Goal: Task Accomplishment & Management: Manage account settings

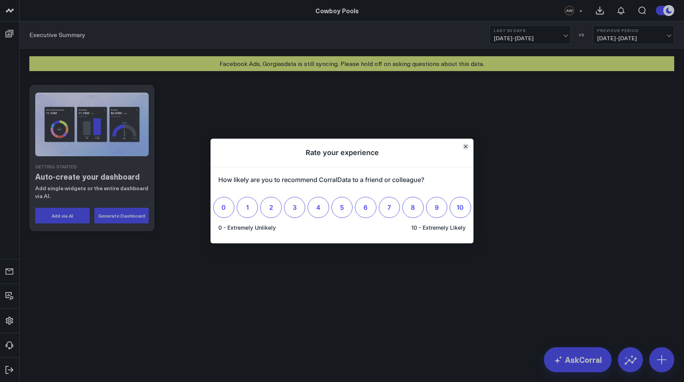
click at [466, 145] on icon "Close" at bounding box center [465, 146] width 3 height 3
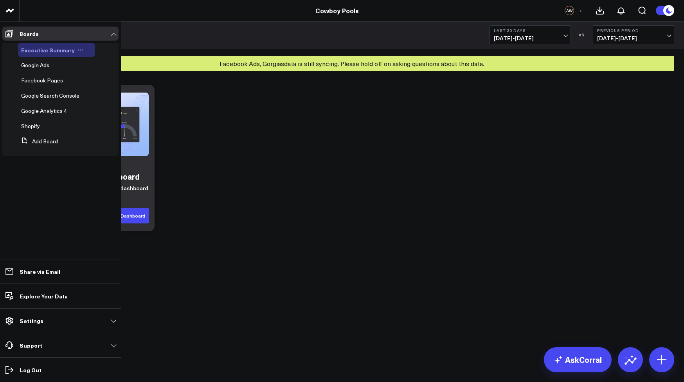
click at [64, 50] on span "Executive Summary" at bounding box center [48, 50] width 54 height 8
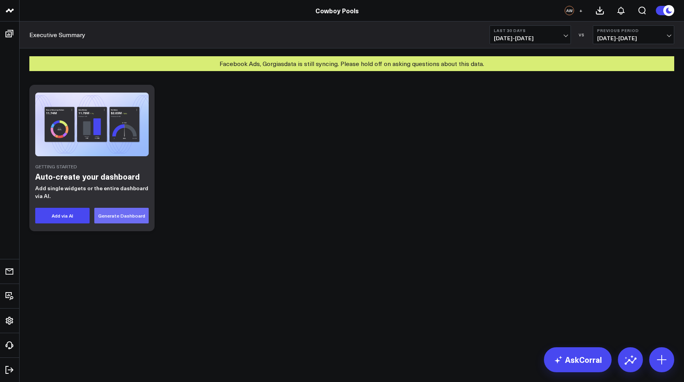
click at [118, 215] on button "Generate Dashboard" at bounding box center [121, 216] width 54 height 16
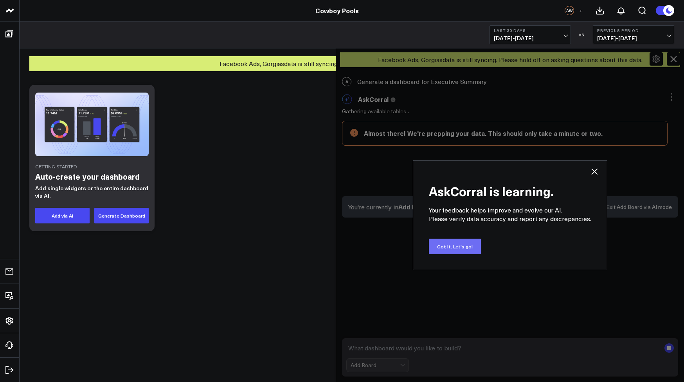
click at [451, 246] on button "Got it. Let's go!" at bounding box center [455, 247] width 52 height 16
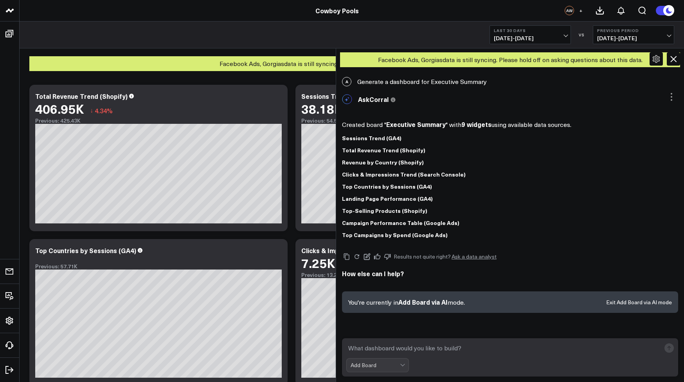
click at [675, 59] on icon at bounding box center [672, 58] width 9 height 9
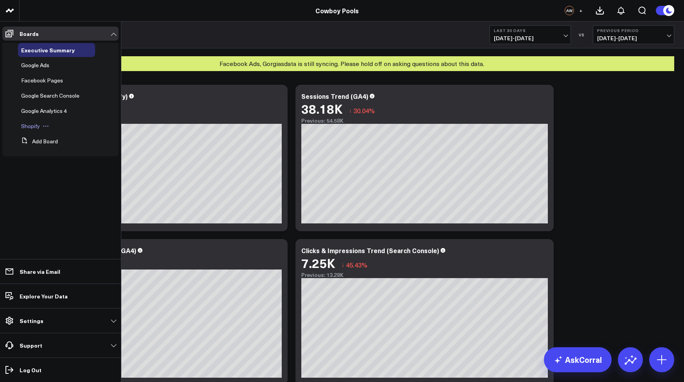
click at [36, 125] on span "Shopify" at bounding box center [30, 125] width 19 height 7
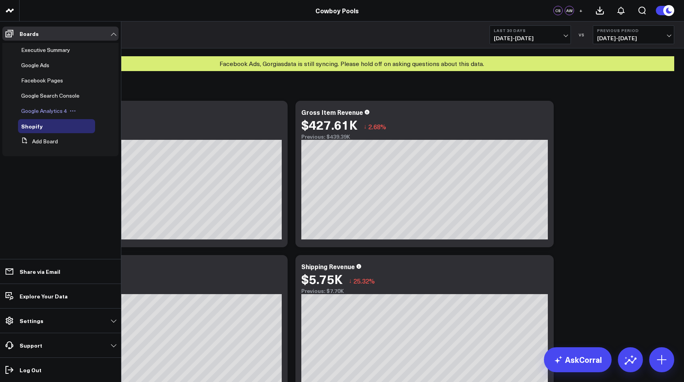
click at [40, 109] on span "Google Analytics 4" at bounding box center [44, 110] width 46 height 7
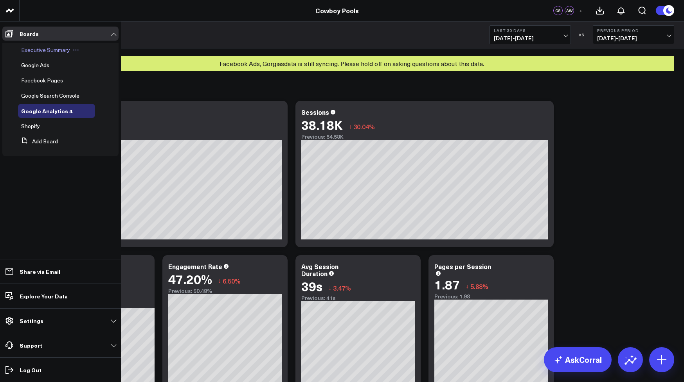
click at [45, 53] on span "Executive Summary" at bounding box center [45, 49] width 49 height 7
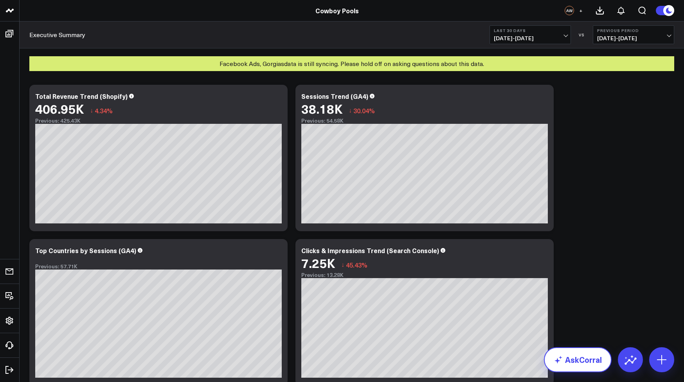
click at [589, 364] on link "AskCorral" at bounding box center [578, 360] width 68 height 25
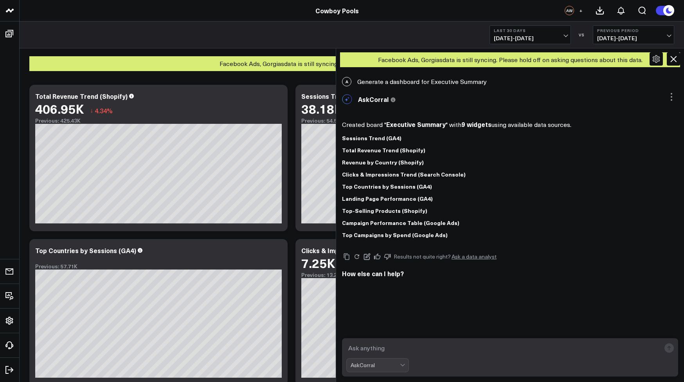
click at [314, 55] on div "Facebook Ads, Gorgias data is still syncing. Please hold off on asking question…" at bounding box center [352, 59] width 664 height 23
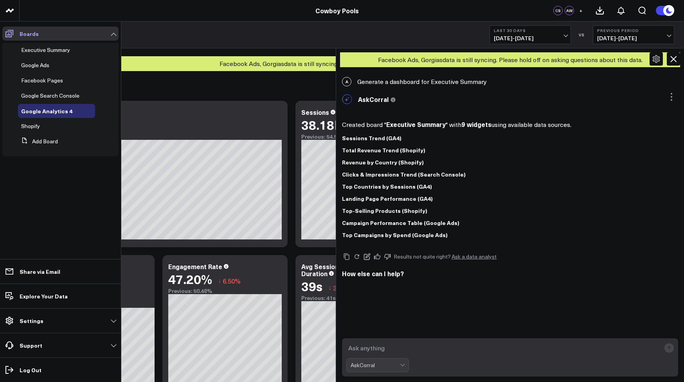
click at [13, 39] on span at bounding box center [9, 34] width 14 height 14
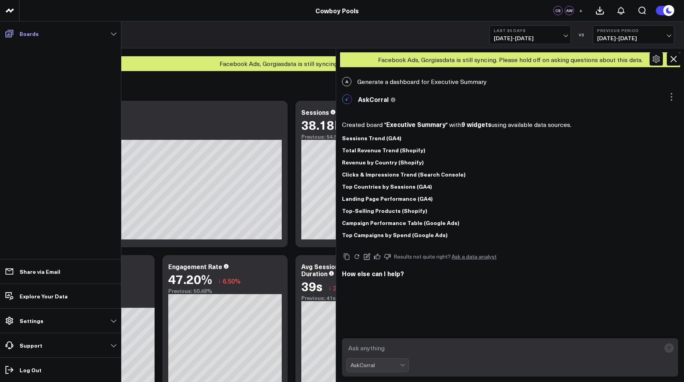
click at [11, 35] on icon at bounding box center [9, 33] width 9 height 9
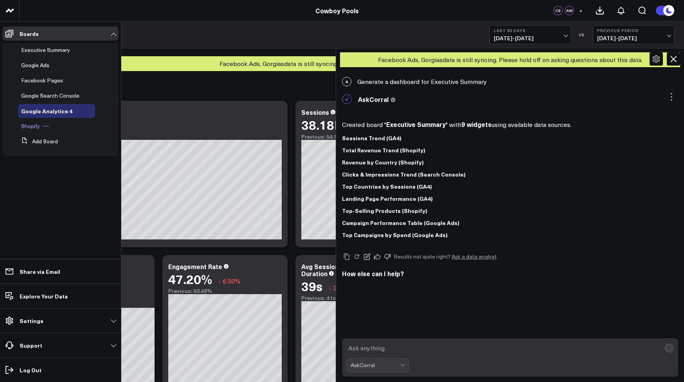
click at [30, 124] on span "Shopify" at bounding box center [30, 125] width 19 height 7
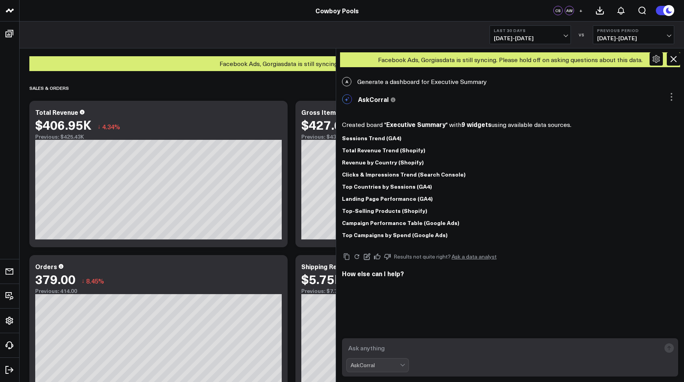
click at [671, 61] on icon at bounding box center [672, 58] width 9 height 9
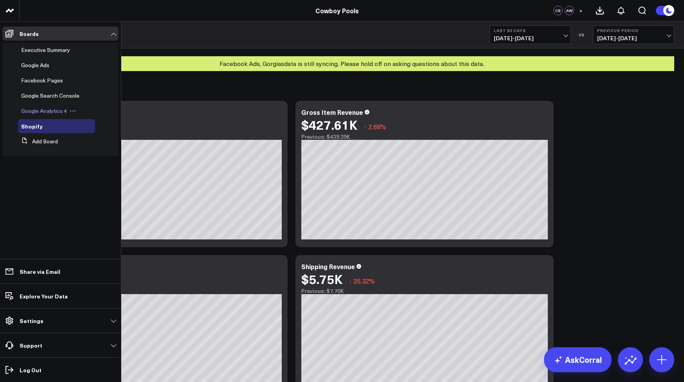
click at [50, 113] on span "Google Analytics 4" at bounding box center [44, 110] width 46 height 7
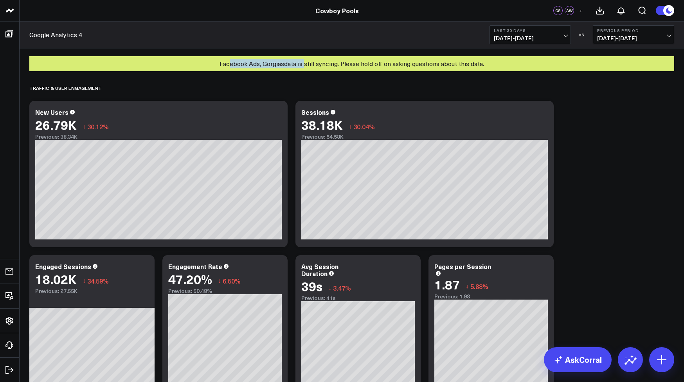
drag, startPoint x: 228, startPoint y: 63, endPoint x: 304, endPoint y: 64, distance: 75.9
click at [304, 64] on div "Facebook Ads, Gorgias data is still syncing. Please hold off on asking question…" at bounding box center [351, 63] width 644 height 15
click at [307, 64] on div "Facebook Ads, Gorgias data is still syncing. Please hold off on asking question…" at bounding box center [351, 63] width 644 height 15
drag, startPoint x: 265, startPoint y: 65, endPoint x: 319, endPoint y: 66, distance: 54.4
click at [319, 66] on div "Facebook Ads, Gorgias data is still syncing. Please hold off on asking question…" at bounding box center [351, 63] width 644 height 15
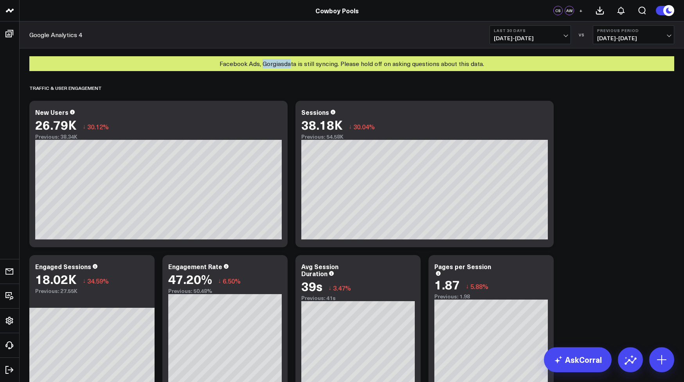
drag, startPoint x: 264, startPoint y: 64, endPoint x: 289, endPoint y: 64, distance: 24.2
click at [289, 64] on div "Facebook Ads, Gorgias data is still syncing. Please hold off on asking question…" at bounding box center [351, 63] width 644 height 15
click at [315, 64] on div "Facebook Ads, Gorgias data is still syncing. Please hold off on asking question…" at bounding box center [351, 63] width 644 height 15
drag, startPoint x: 337, startPoint y: 65, endPoint x: 263, endPoint y: 66, distance: 74.3
click at [263, 66] on div "Facebook Ads, Gorgias data is still syncing. Please hold off on asking question…" at bounding box center [351, 63] width 644 height 15
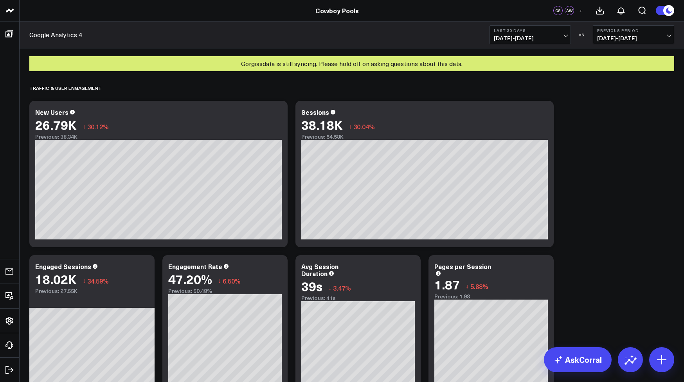
click at [328, 66] on div "Gorgias data is still syncing. Please hold off on asking questions about this d…" at bounding box center [351, 63] width 644 height 15
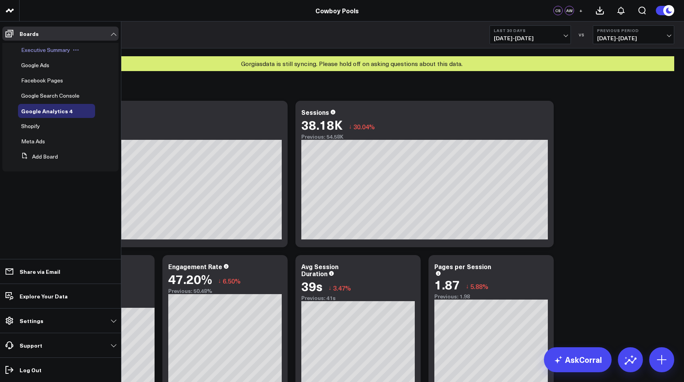
click at [37, 49] on span "Executive Summary" at bounding box center [45, 49] width 49 height 7
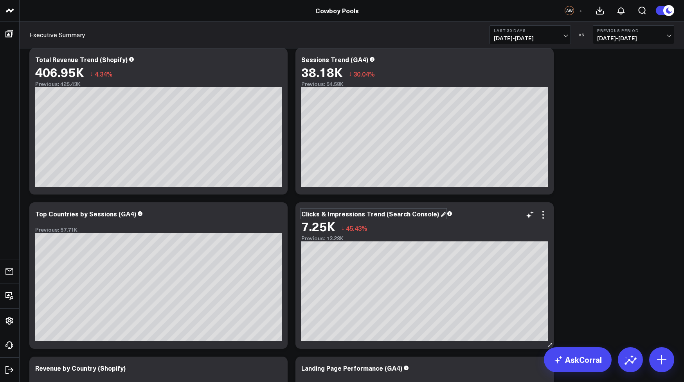
scroll to position [46, 0]
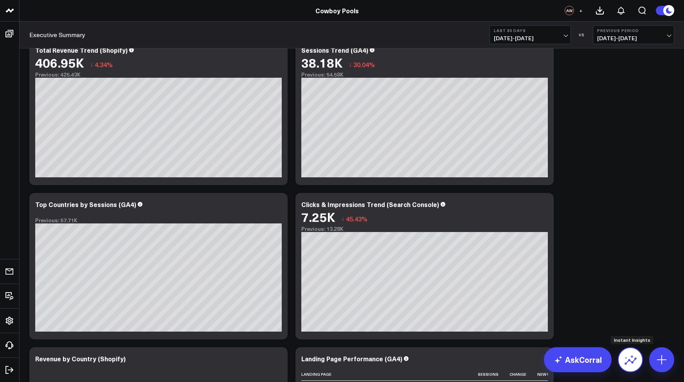
click at [628, 359] on icon at bounding box center [630, 360] width 13 height 13
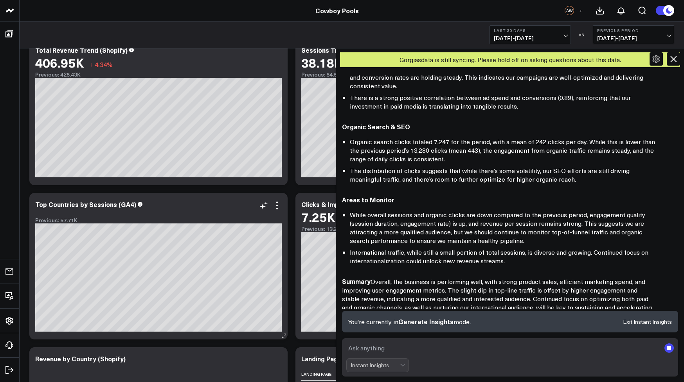
scroll to position [367, 0]
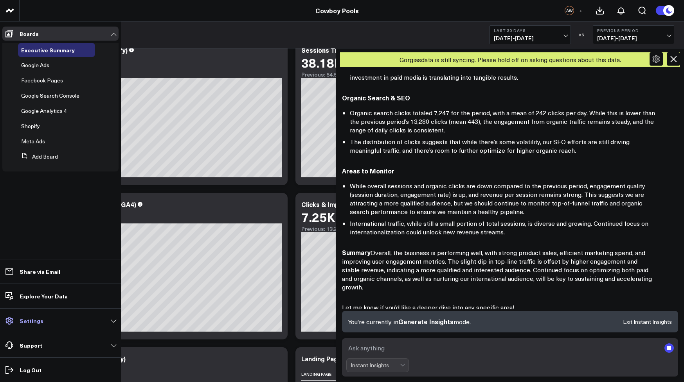
click at [37, 319] on p "Settings" at bounding box center [32, 321] width 24 height 6
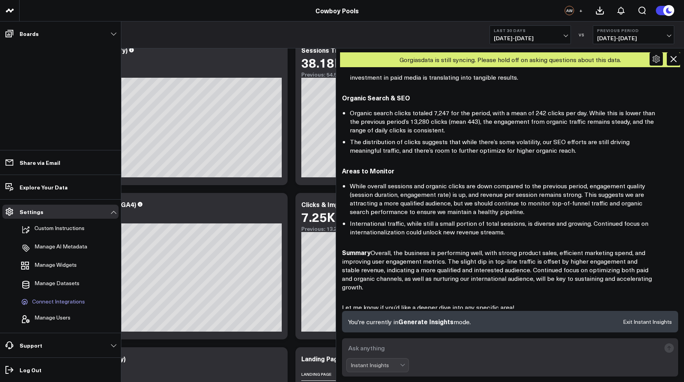
scroll to position [413, 0]
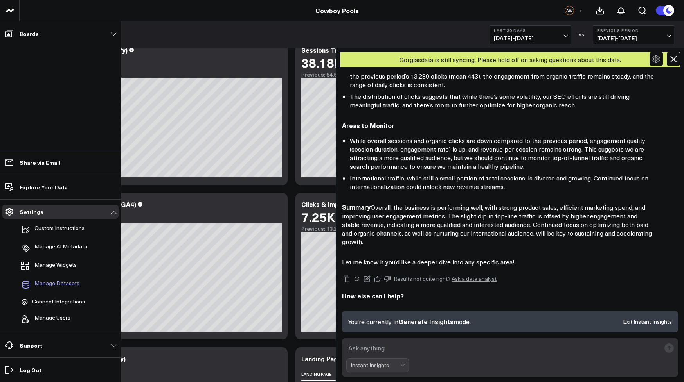
click at [53, 283] on span "Manage Datasets" at bounding box center [56, 284] width 45 height 9
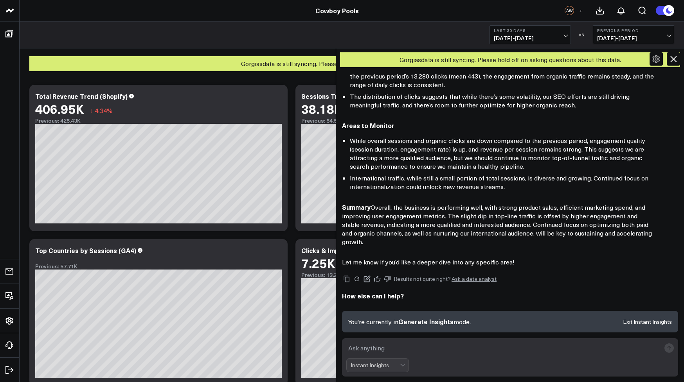
click at [673, 57] on icon at bounding box center [672, 58] width 9 height 9
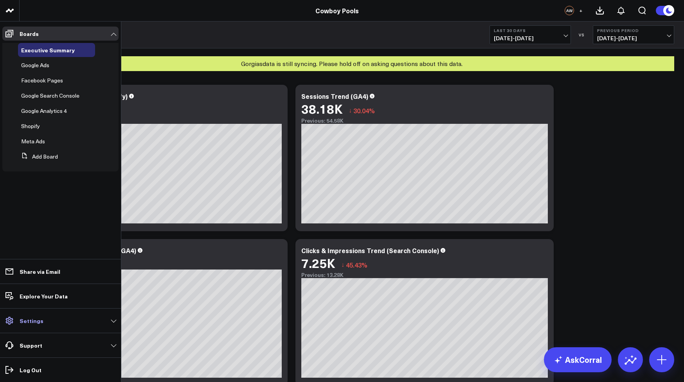
click at [29, 321] on p "Settings" at bounding box center [32, 321] width 24 height 6
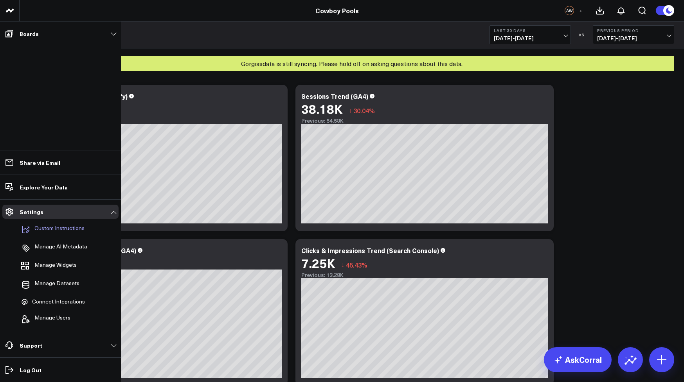
click at [54, 230] on p "Custom Instructions" at bounding box center [59, 229] width 50 height 9
click at [59, 300] on span "Connect Integrations" at bounding box center [58, 302] width 53 height 7
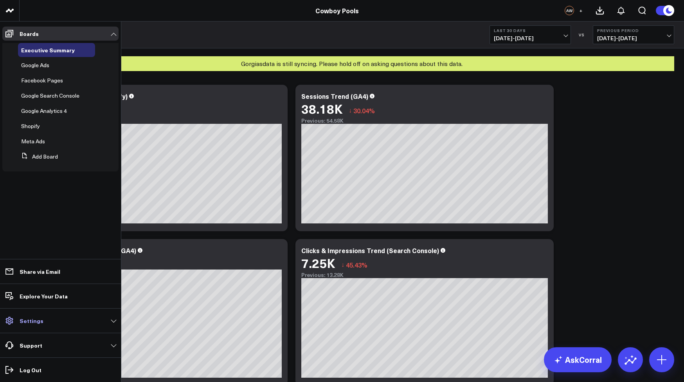
click at [29, 322] on p "Settings" at bounding box center [32, 321] width 24 height 6
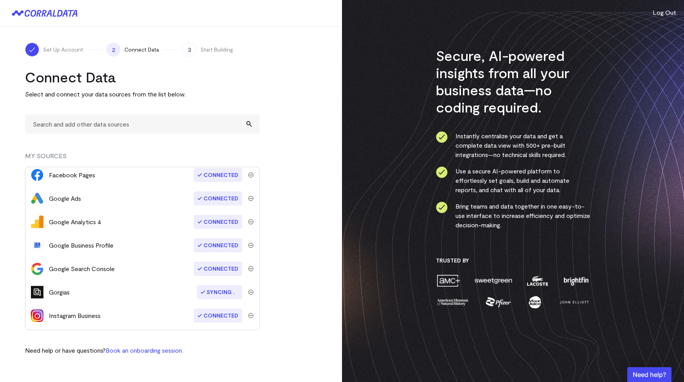
scroll to position [119, 0]
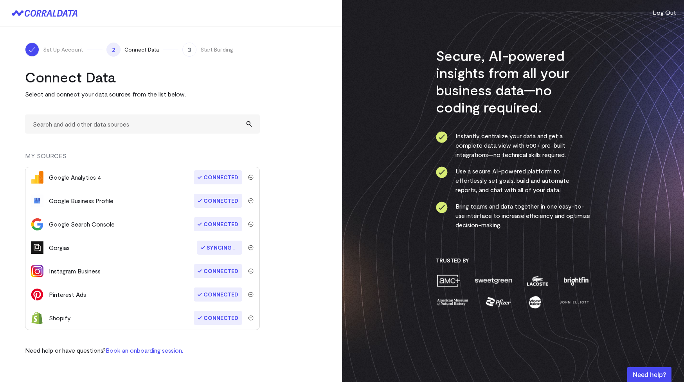
click at [72, 144] on div "Connect Data Select and connect your data sources from the list below. MY SOURC…" at bounding box center [142, 211] width 235 height 287
click at [75, 125] on input "text" at bounding box center [142, 124] width 235 height 19
type input "gusto"
click at [54, 137] on div "Connect Data Select and connect your data sources from the list below. gusto MY…" at bounding box center [142, 211] width 235 height 287
click at [56, 123] on input "gusto" at bounding box center [142, 124] width 235 height 19
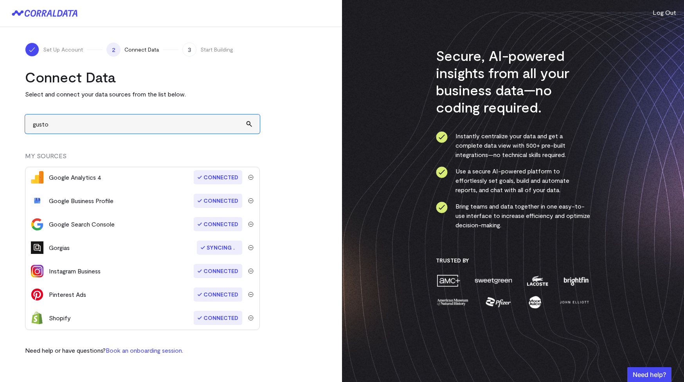
click at [56, 123] on input "gusto" at bounding box center [142, 124] width 235 height 19
type input "gusto"
click at [85, 126] on input "gusto" at bounding box center [142, 124] width 235 height 19
